Goal: Transaction & Acquisition: Book appointment/travel/reservation

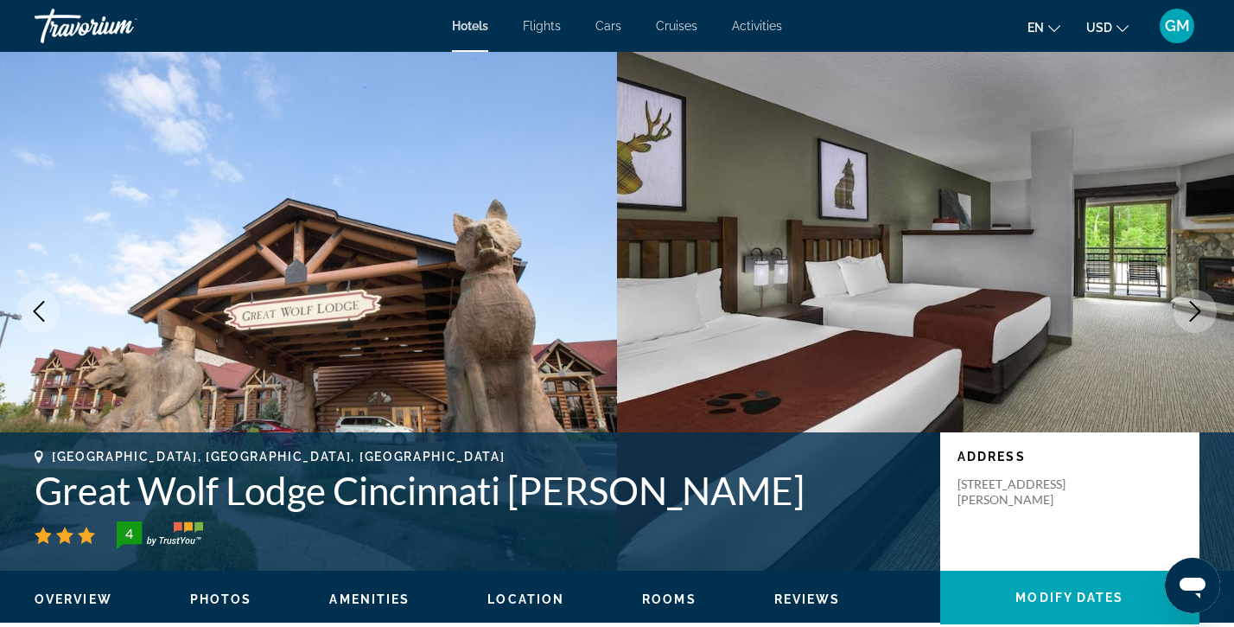
click at [1105, 26] on span "USD" at bounding box center [1100, 28] width 26 height 14
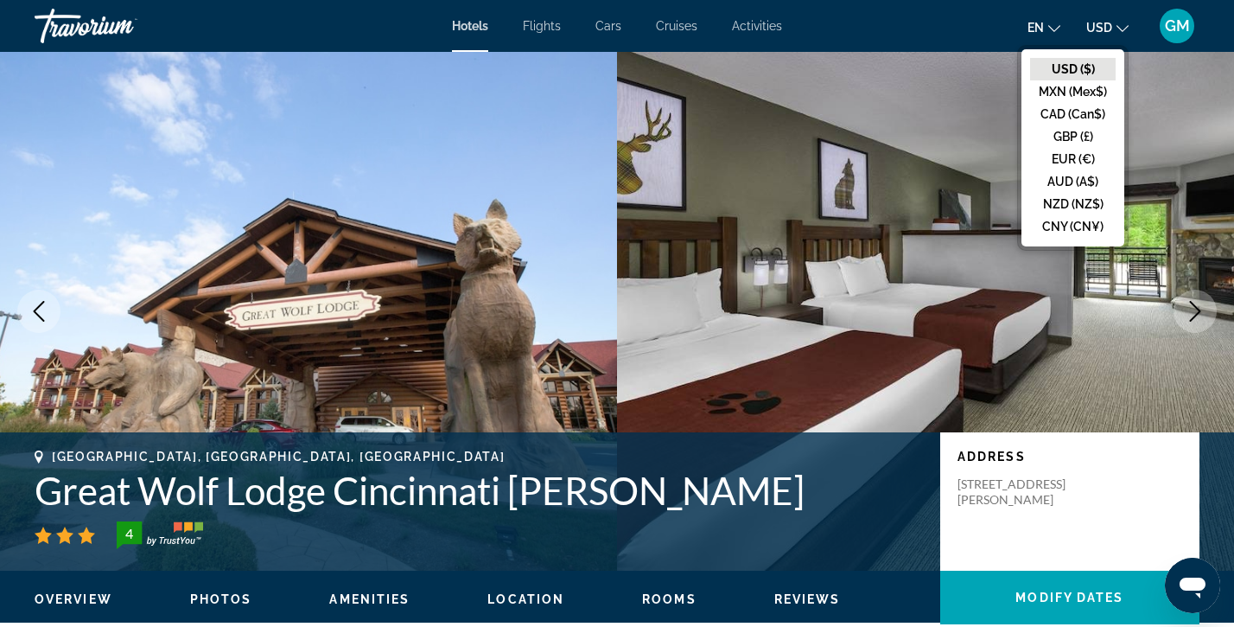
click at [1195, 304] on icon "Next image" at bounding box center [1195, 311] width 21 height 21
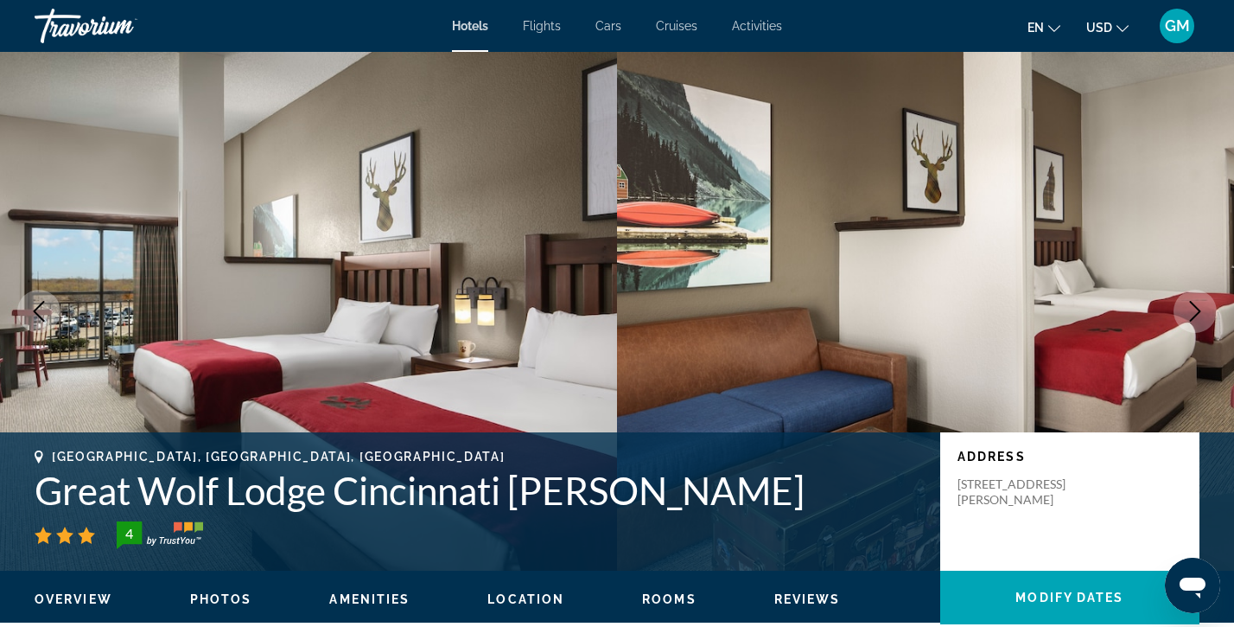
click at [1195, 304] on icon "Next image" at bounding box center [1195, 311] width 11 height 21
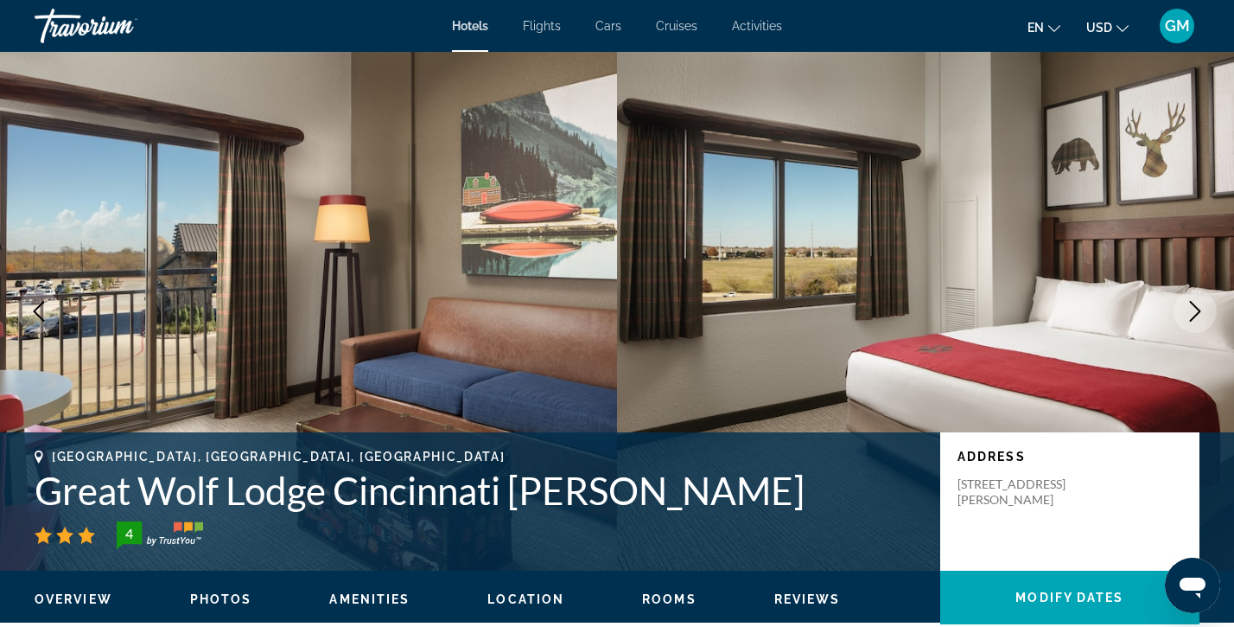
click at [1195, 303] on icon "Next image" at bounding box center [1195, 311] width 21 height 21
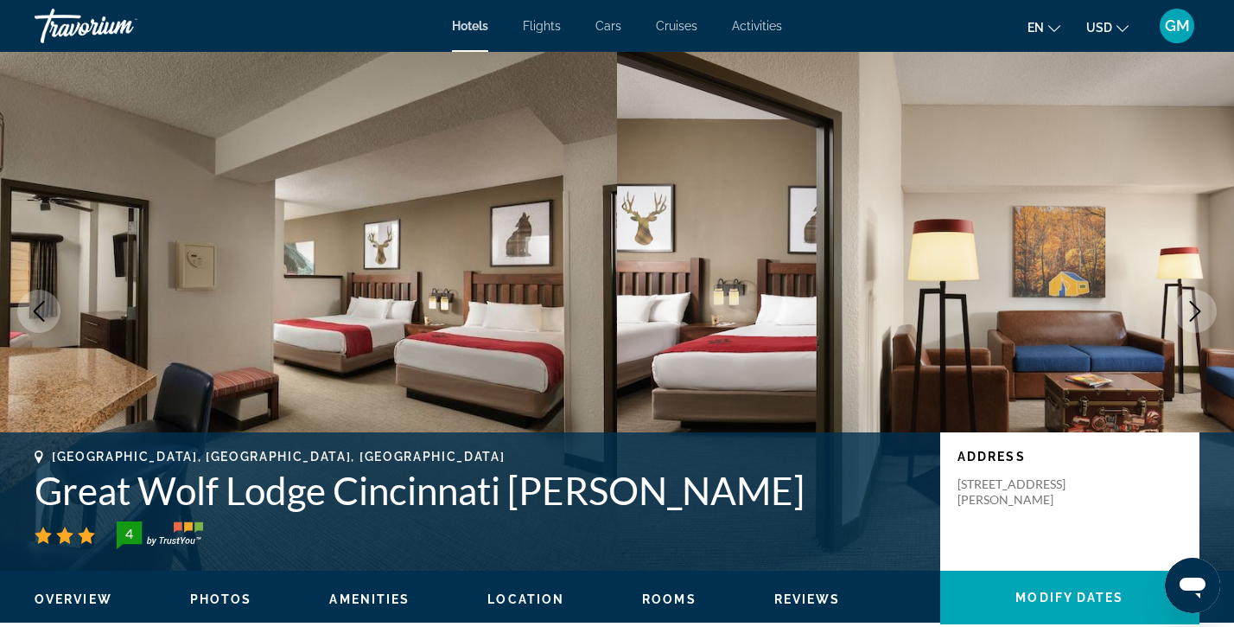
click at [1069, 72] on img "Main content" at bounding box center [925, 311] width 617 height 519
click at [1198, 309] on icon "Next image" at bounding box center [1195, 311] width 11 height 21
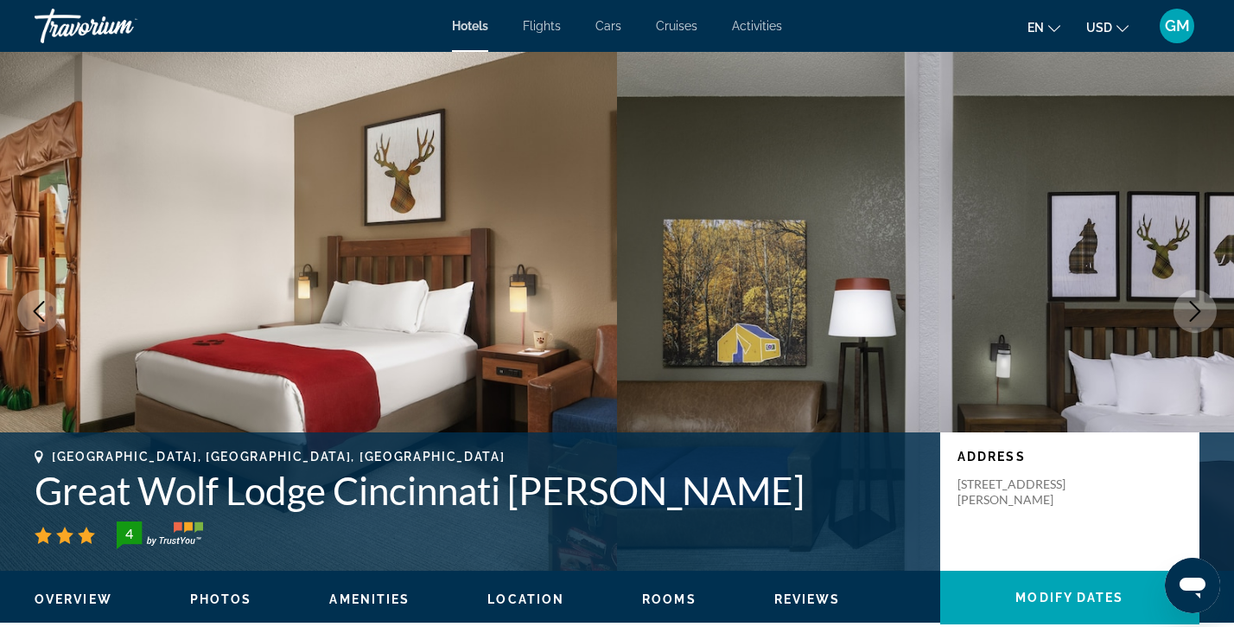
click at [77, 25] on div "Travorium" at bounding box center [121, 25] width 173 height 45
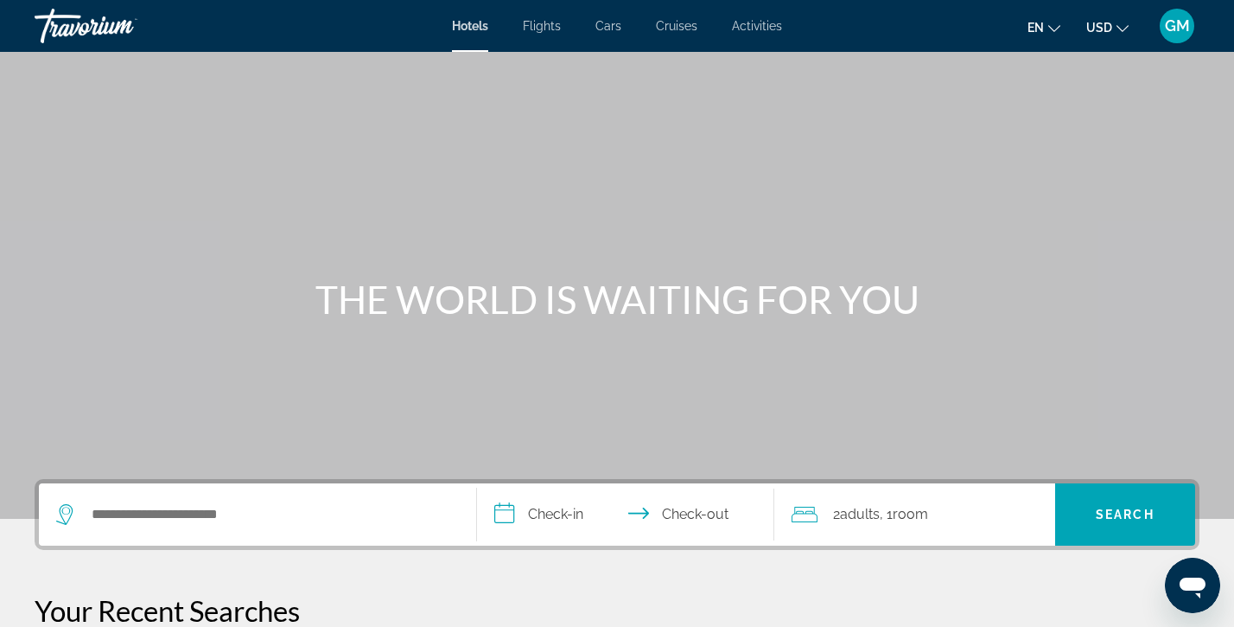
click at [533, 22] on span "Flights" at bounding box center [542, 26] width 38 height 14
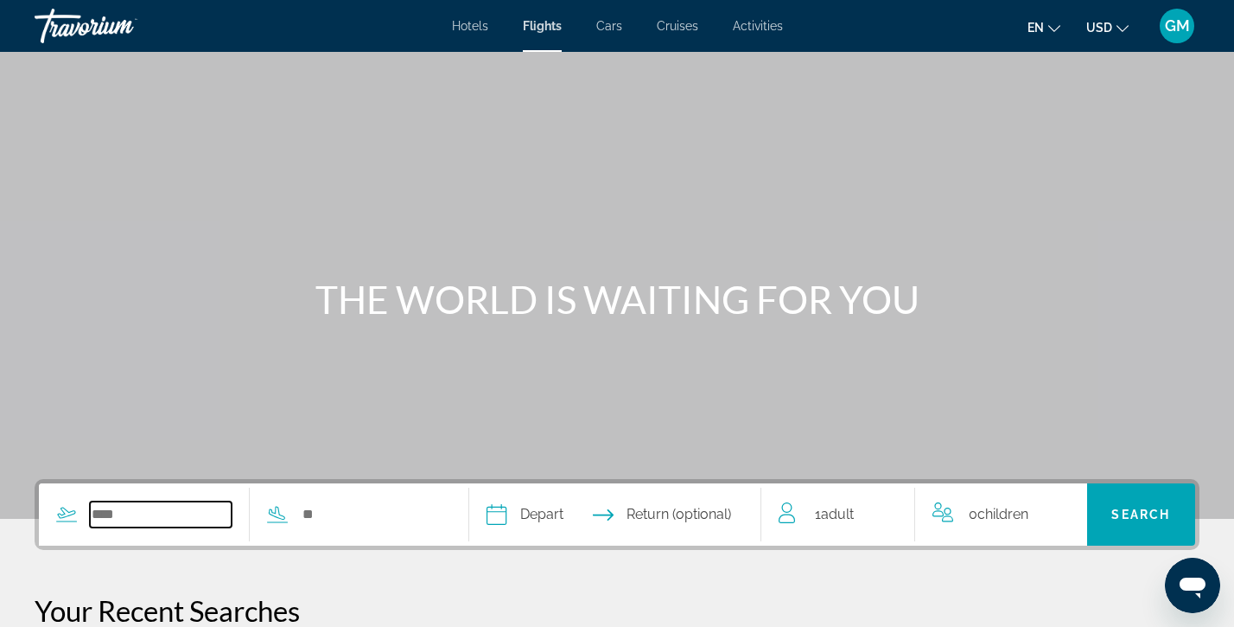
click at [192, 513] on input "Search widget" at bounding box center [161, 514] width 142 height 26
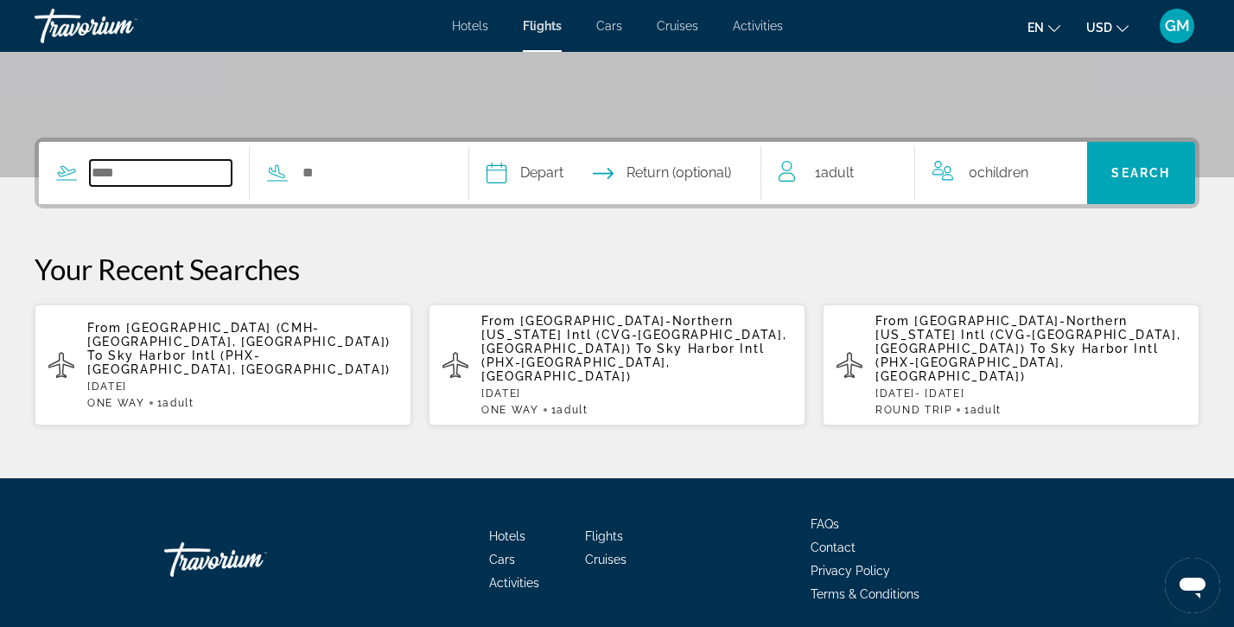
scroll to position [393, 0]
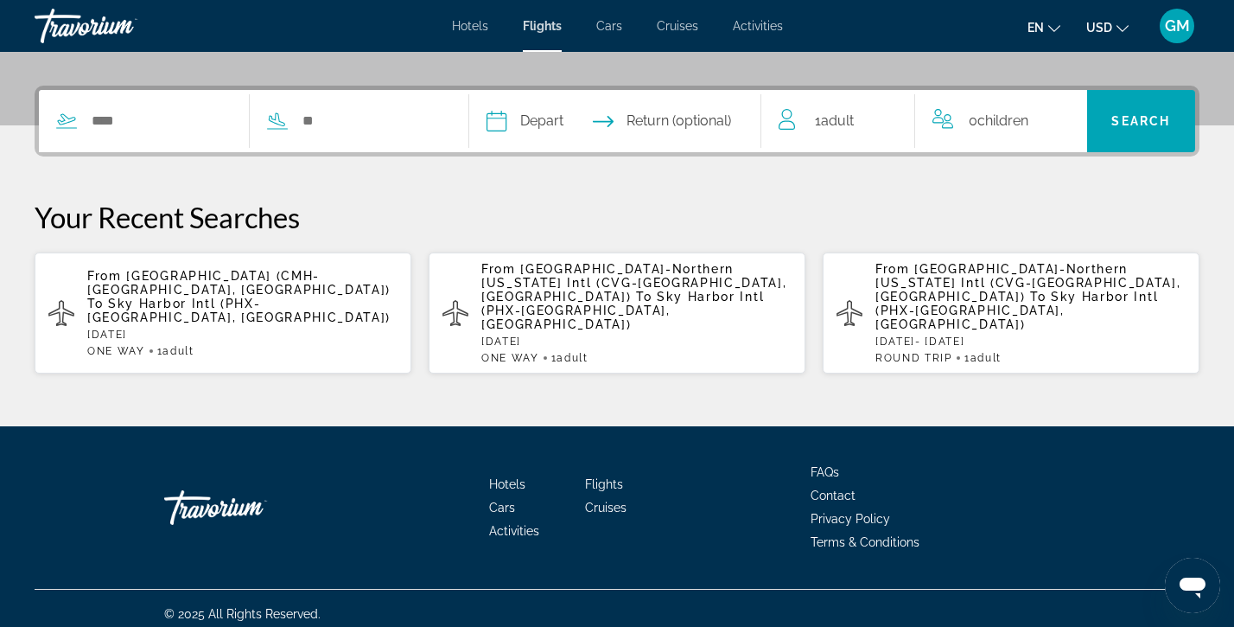
click at [214, 277] on span "[GEOGRAPHIC_DATA] (CMH-[GEOGRAPHIC_DATA], [GEOGRAPHIC_DATA])" at bounding box center [238, 283] width 303 height 28
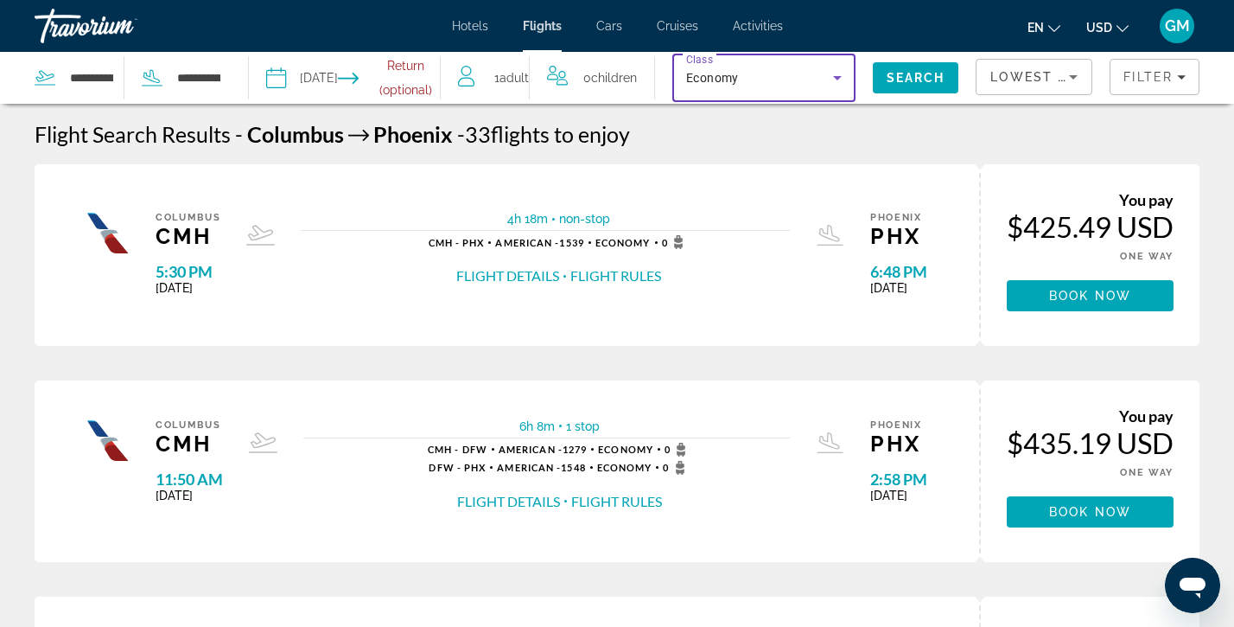
click at [840, 78] on icon "Search widget" at bounding box center [837, 77] width 21 height 21
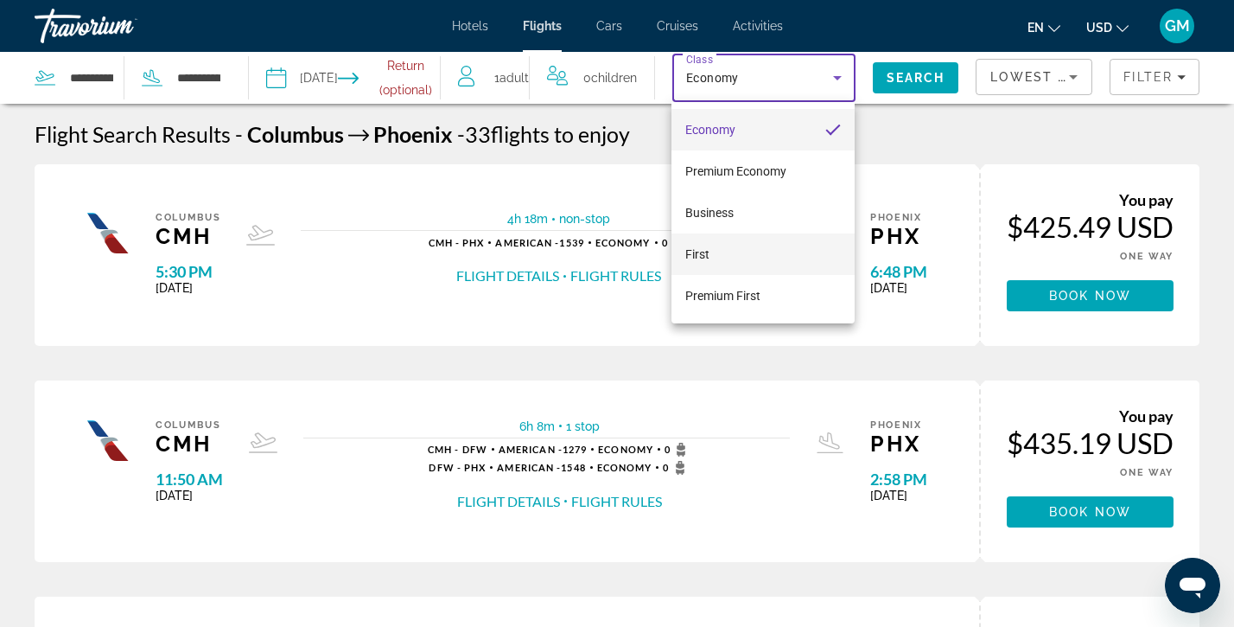
click at [706, 252] on span "First" at bounding box center [698, 254] width 24 height 14
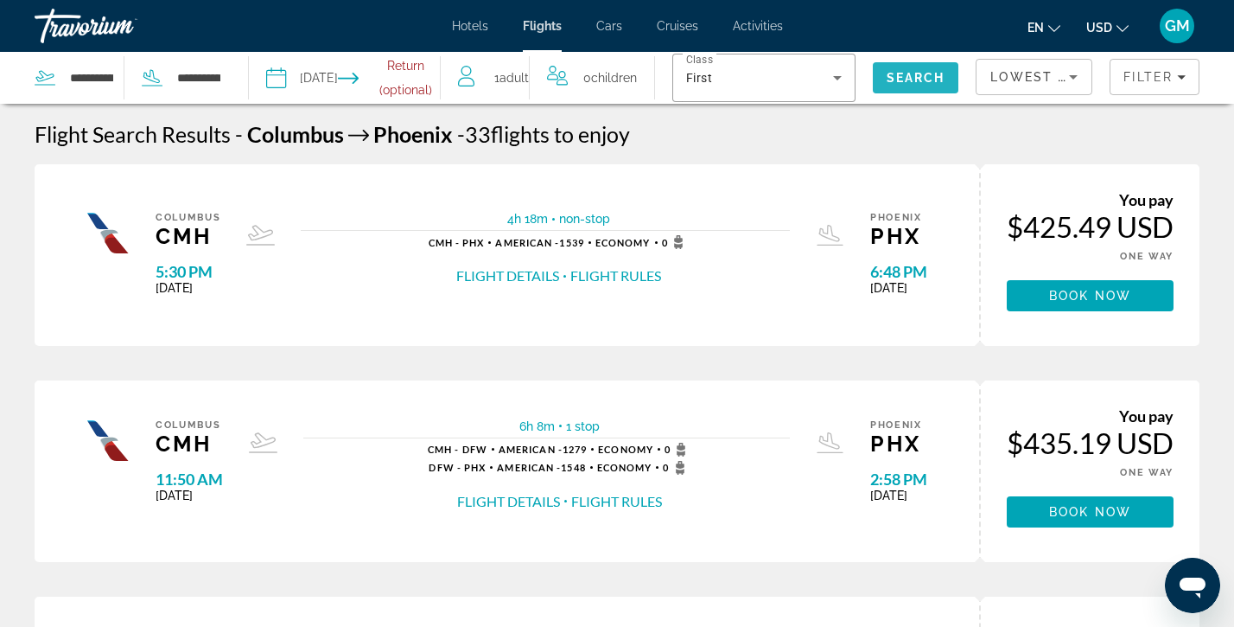
click at [894, 85] on span "Search" at bounding box center [916, 77] width 86 height 41
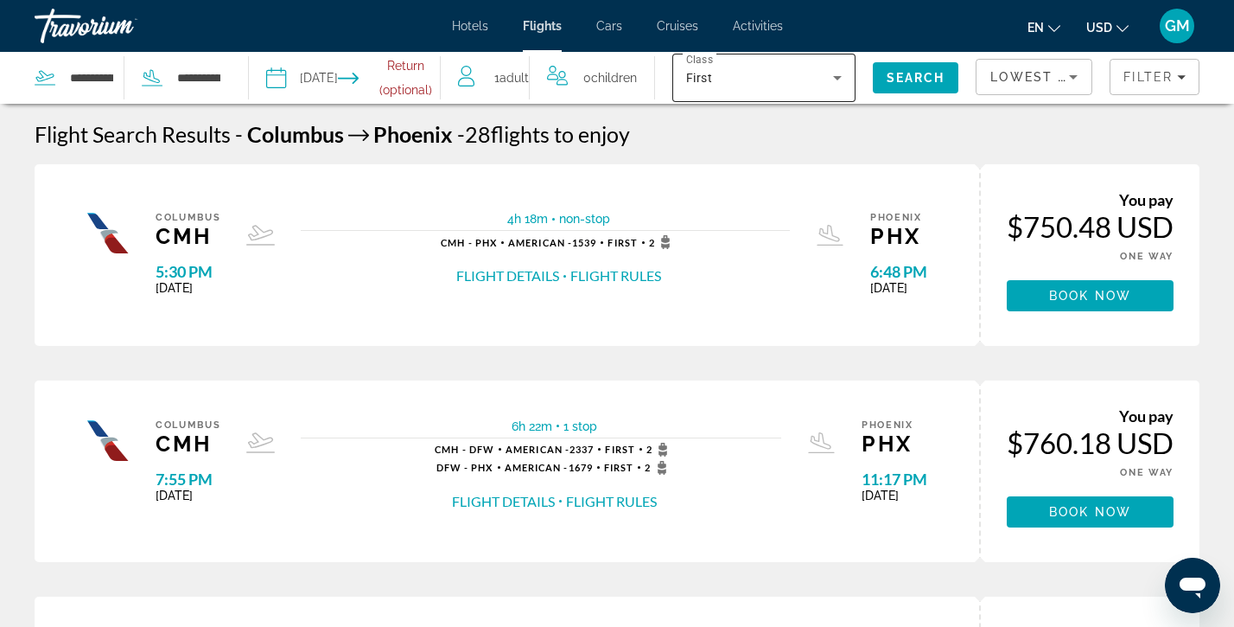
click at [842, 80] on icon "Search widget" at bounding box center [837, 77] width 21 height 21
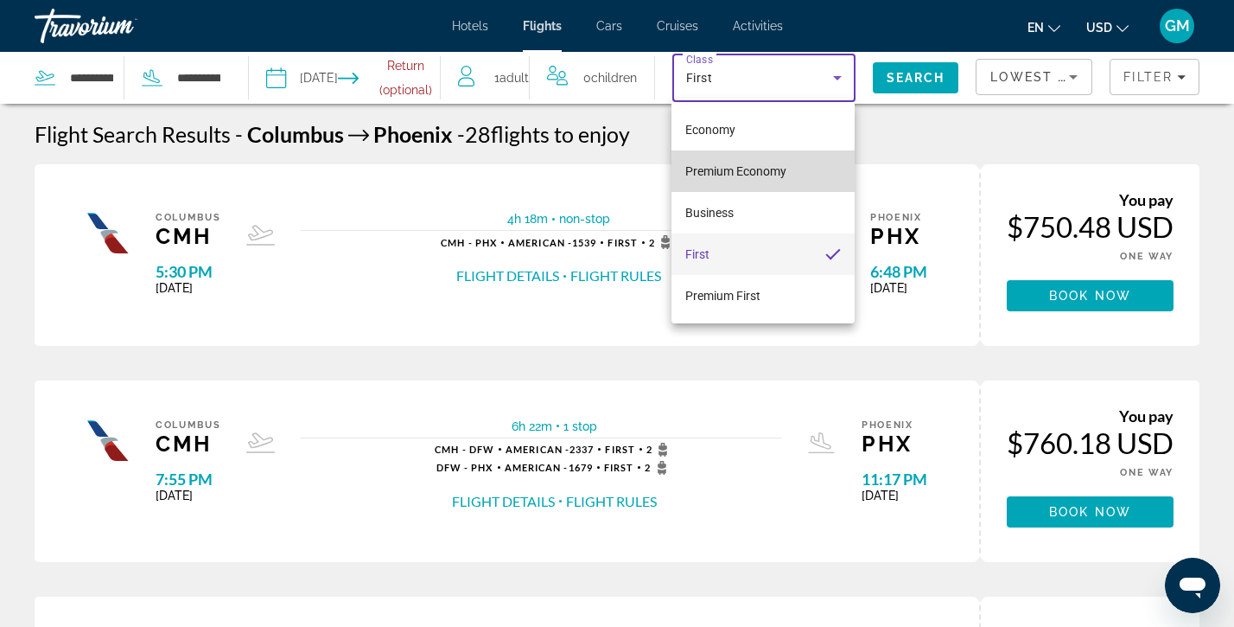
click at [713, 173] on span "Premium Economy" at bounding box center [736, 171] width 101 height 14
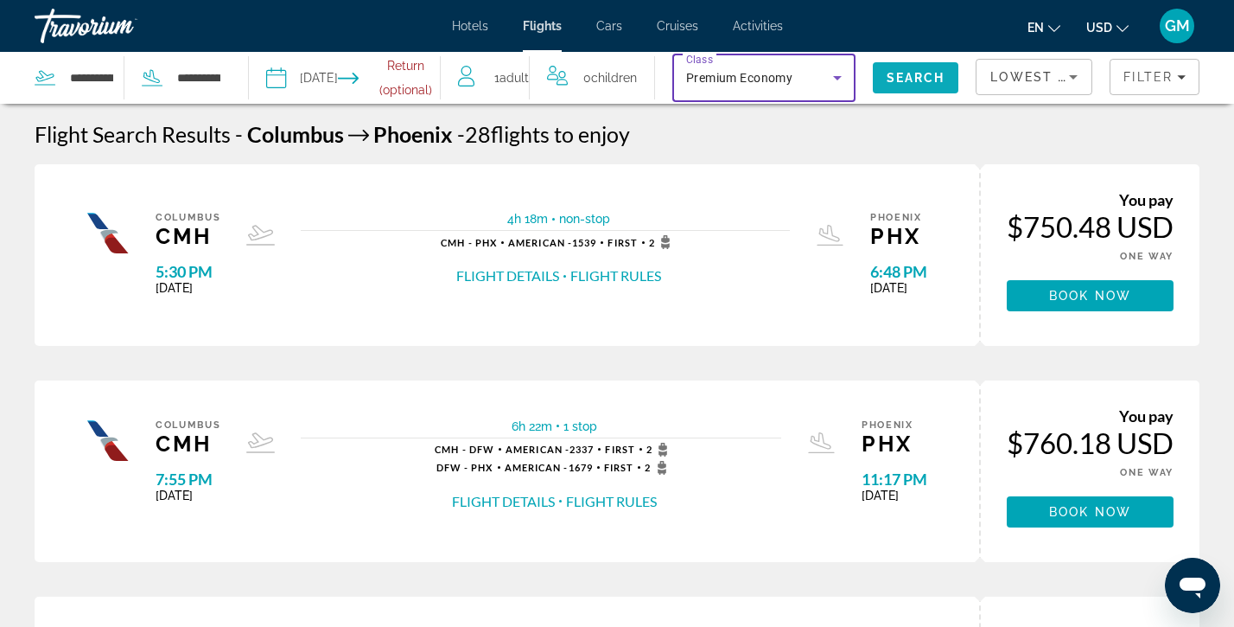
click at [909, 80] on span "Search" at bounding box center [916, 78] width 59 height 14
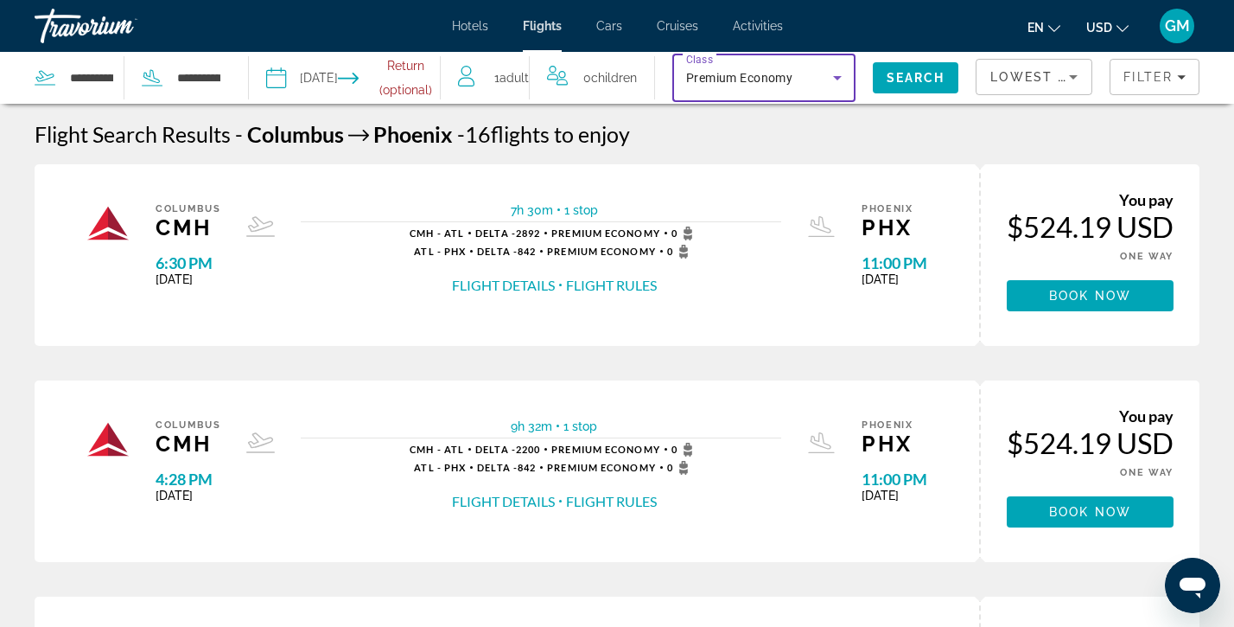
click at [840, 77] on icon "Search widget" at bounding box center [837, 78] width 9 height 4
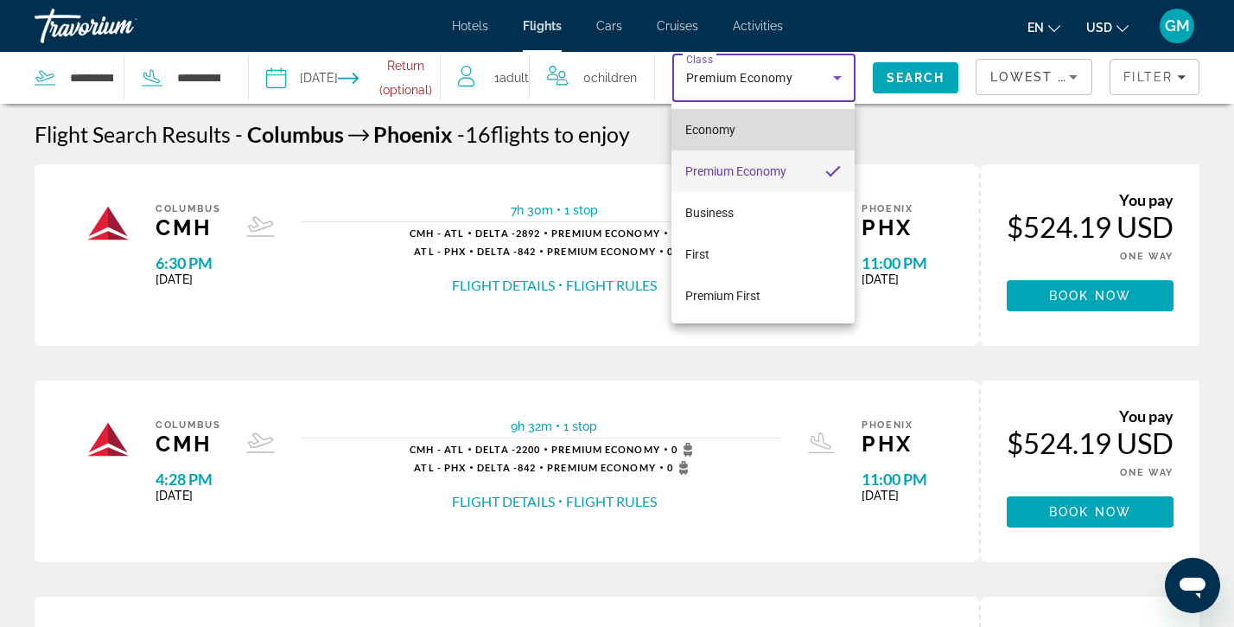
click at [722, 124] on span "Economy" at bounding box center [711, 130] width 50 height 14
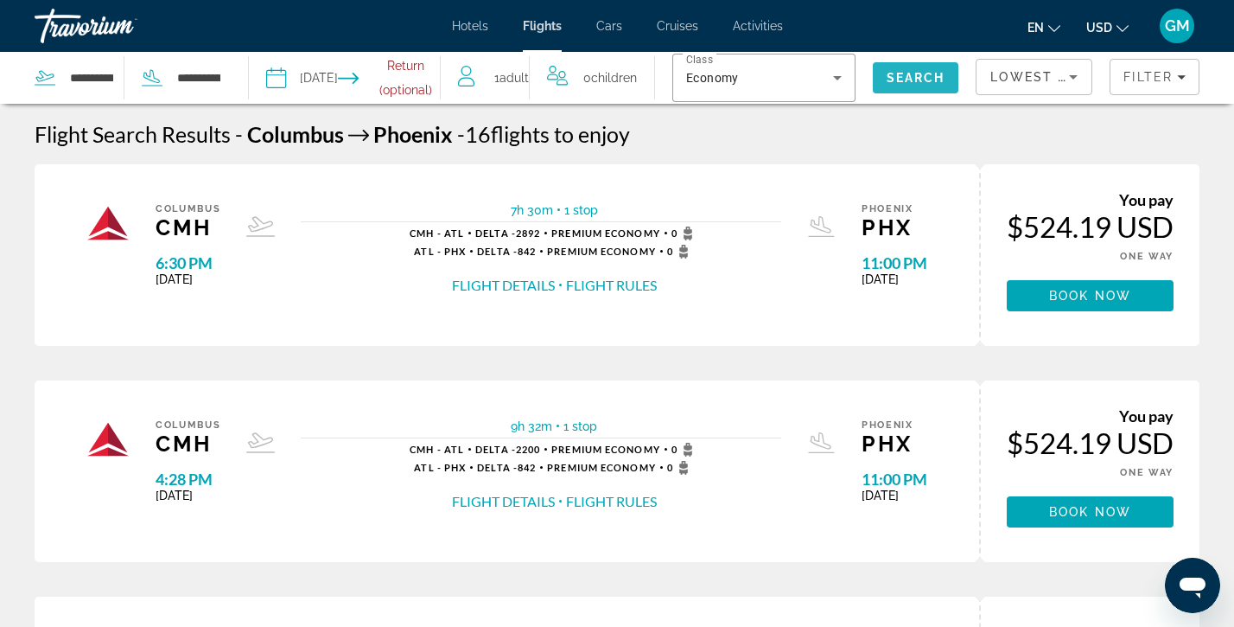
click at [930, 76] on span "Search" at bounding box center [916, 78] width 59 height 14
